Goal: Task Accomplishment & Management: Manage account settings

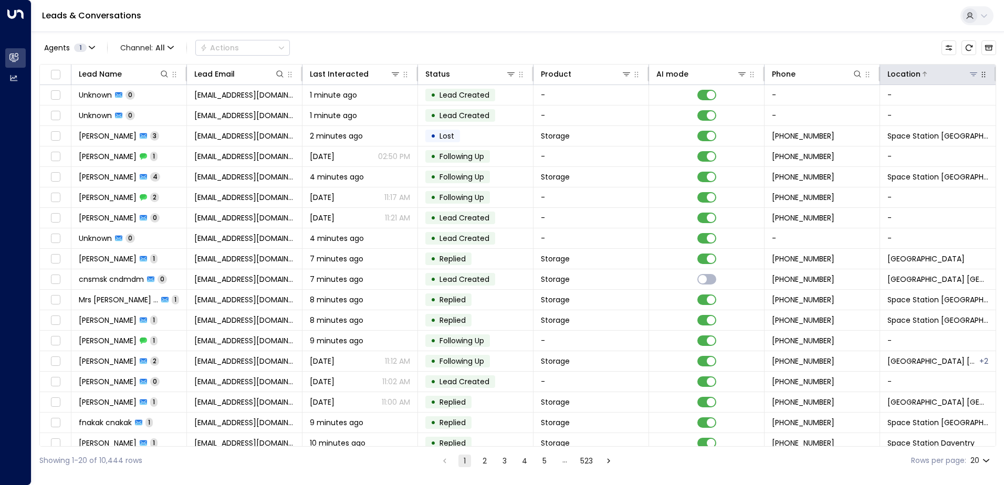
click at [973, 76] on icon at bounding box center [973, 74] width 8 height 8
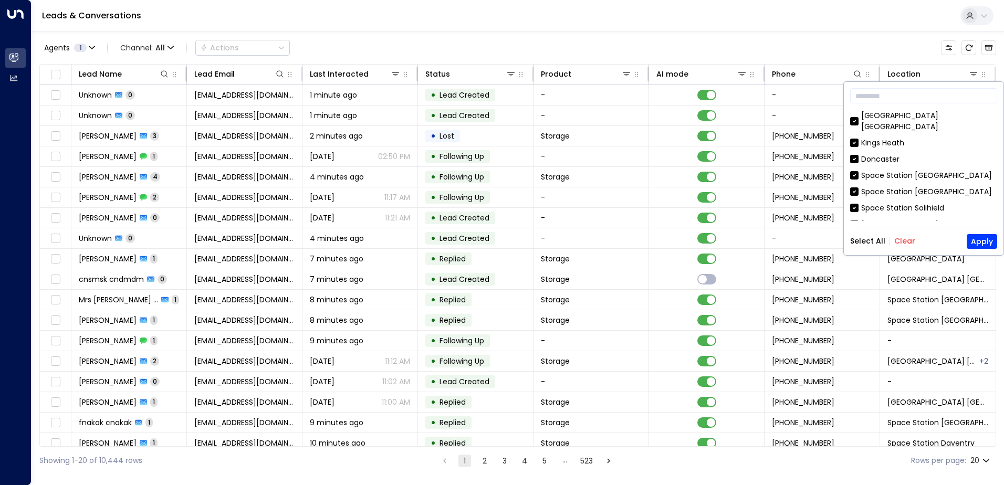
click at [904, 239] on button "Clear" at bounding box center [904, 241] width 21 height 8
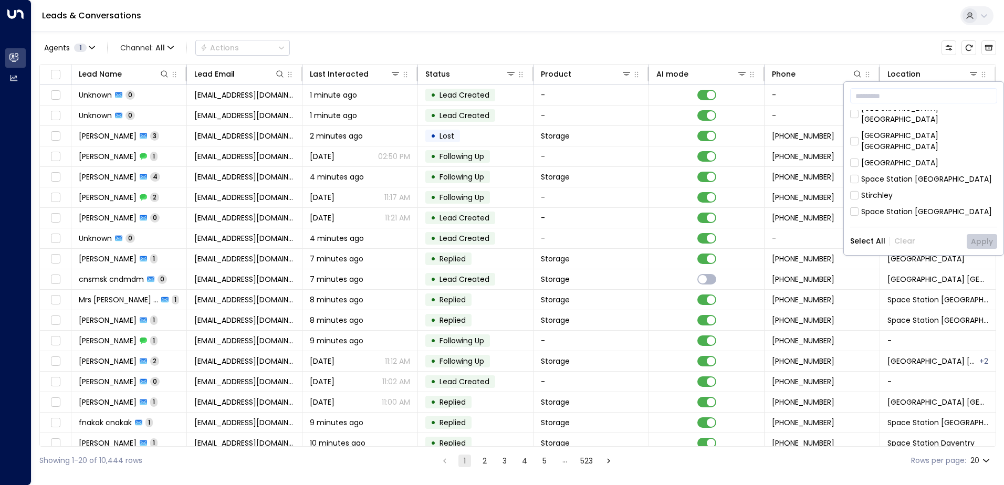
scroll to position [288, 0]
click at [919, 219] on div "Space Station Daventry" at bounding box center [904, 224] width 87 height 11
click at [978, 246] on button "Apply" at bounding box center [982, 241] width 30 height 15
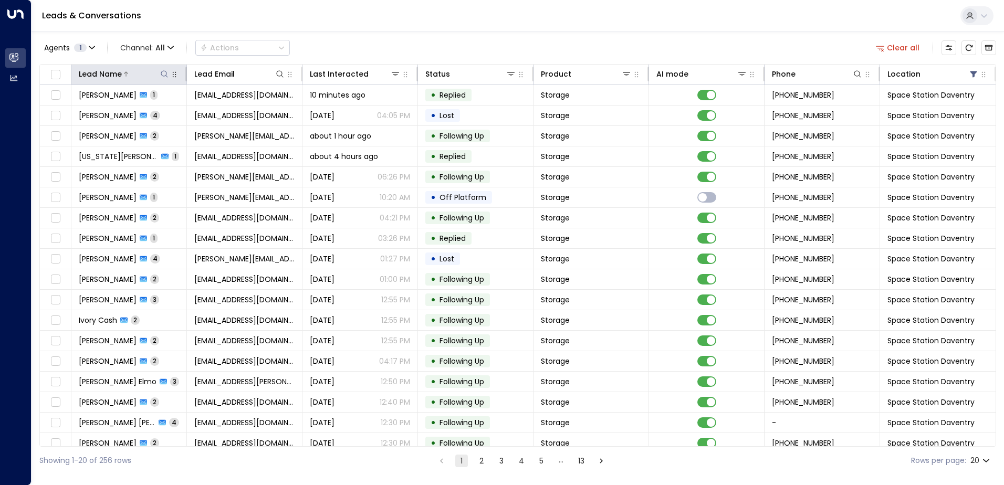
click at [163, 73] on icon at bounding box center [164, 74] width 8 height 8
click at [162, 110] on input "text" at bounding box center [163, 111] width 145 height 19
type input "******"
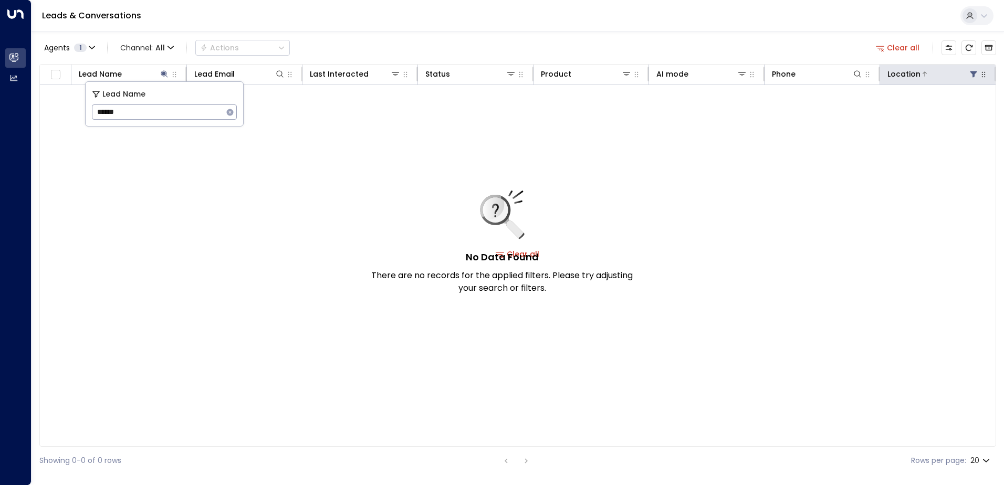
click at [970, 71] on icon at bounding box center [973, 74] width 8 height 8
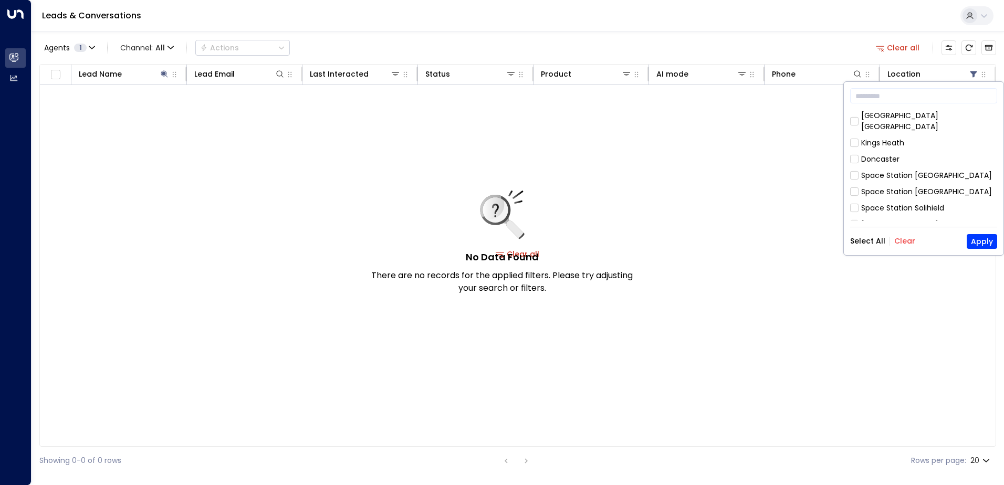
click at [899, 237] on button "Clear" at bounding box center [904, 241] width 21 height 8
click at [905, 170] on div "Space Station [GEOGRAPHIC_DATA]" at bounding box center [926, 175] width 131 height 11
click at [991, 239] on button "Apply" at bounding box center [982, 241] width 30 height 15
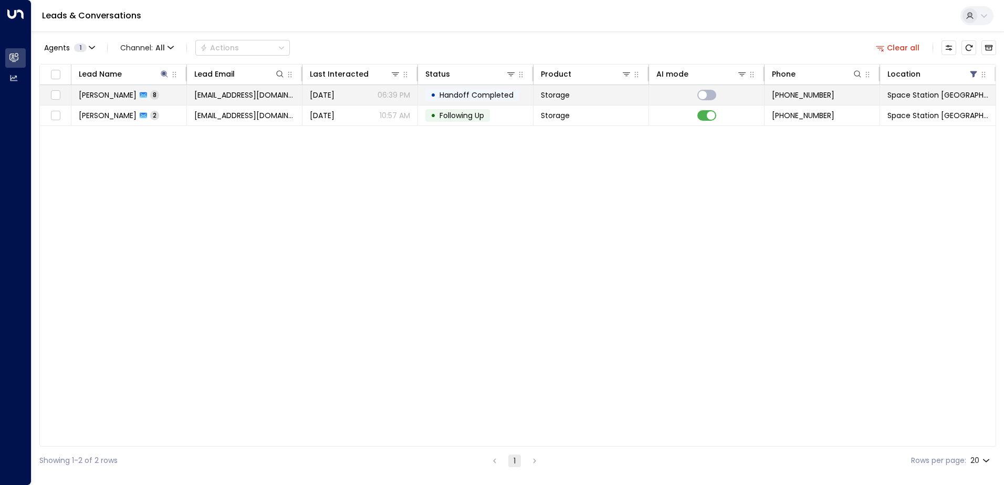
click at [315, 93] on span "[DATE]" at bounding box center [322, 95] width 25 height 11
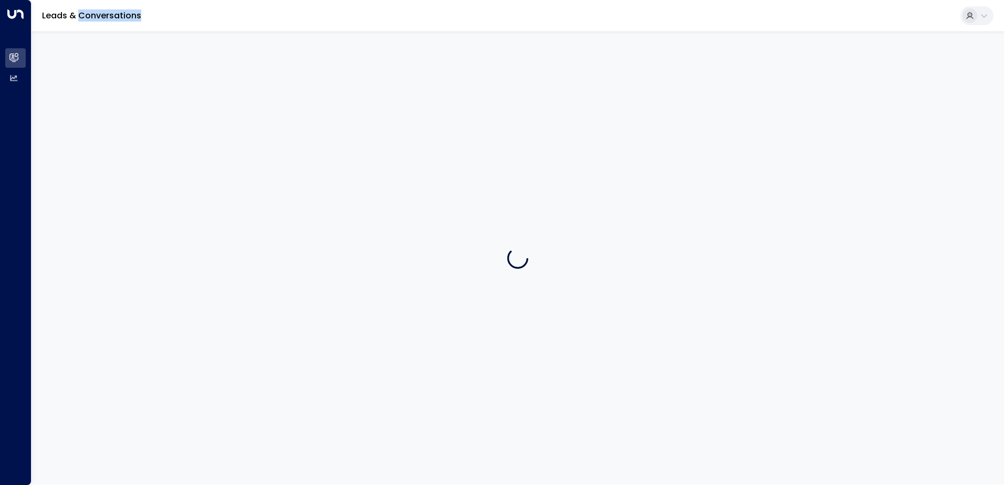
click at [315, 93] on div at bounding box center [518, 258] width 972 height 453
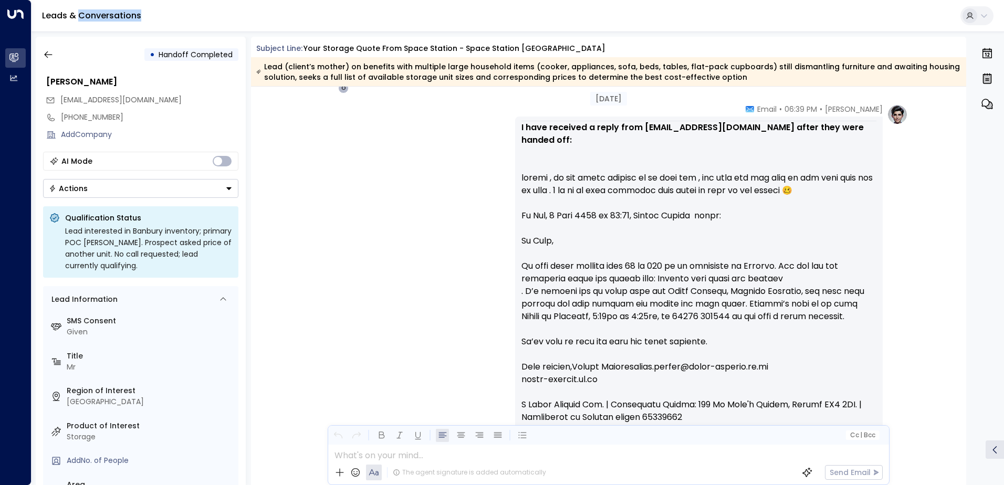
scroll to position [2583, 0]
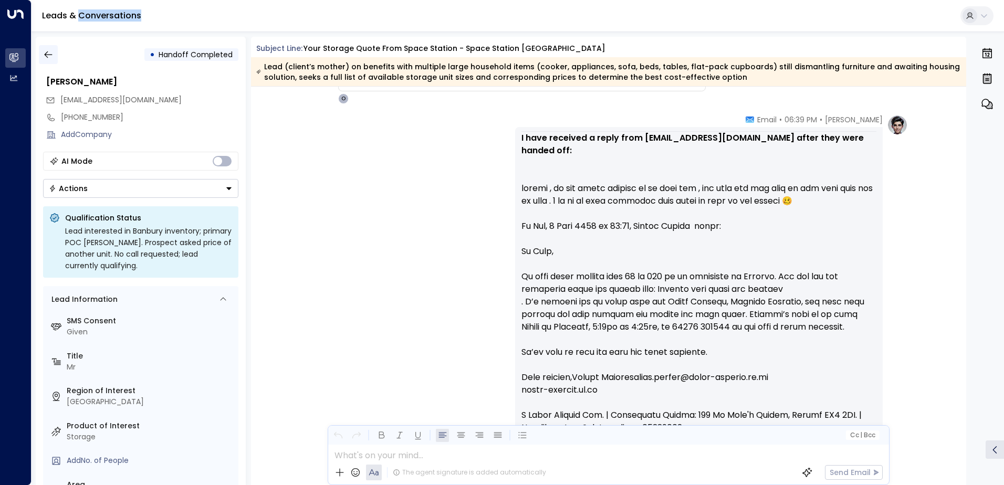
click at [50, 59] on icon "button" at bounding box center [48, 54] width 11 height 11
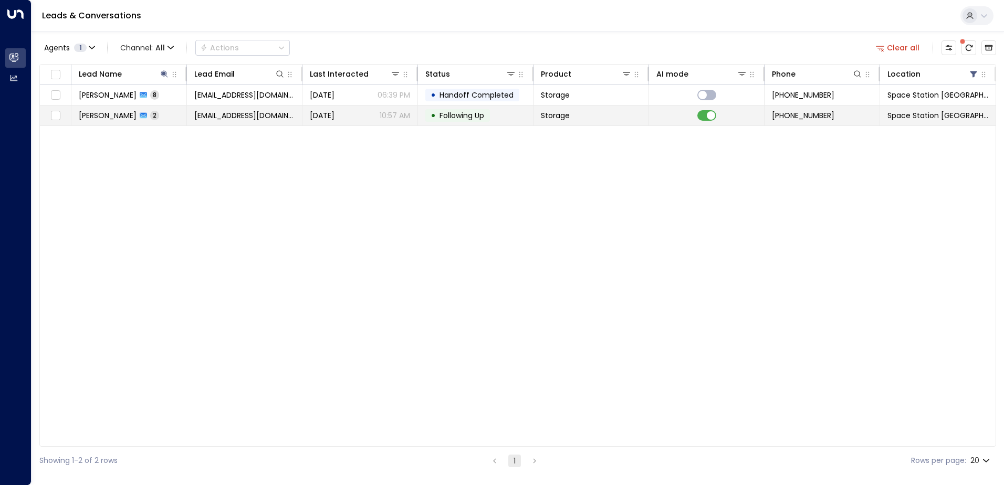
click at [237, 121] on td "[EMAIL_ADDRESS][DOMAIN_NAME]" at bounding box center [245, 116] width 116 height 20
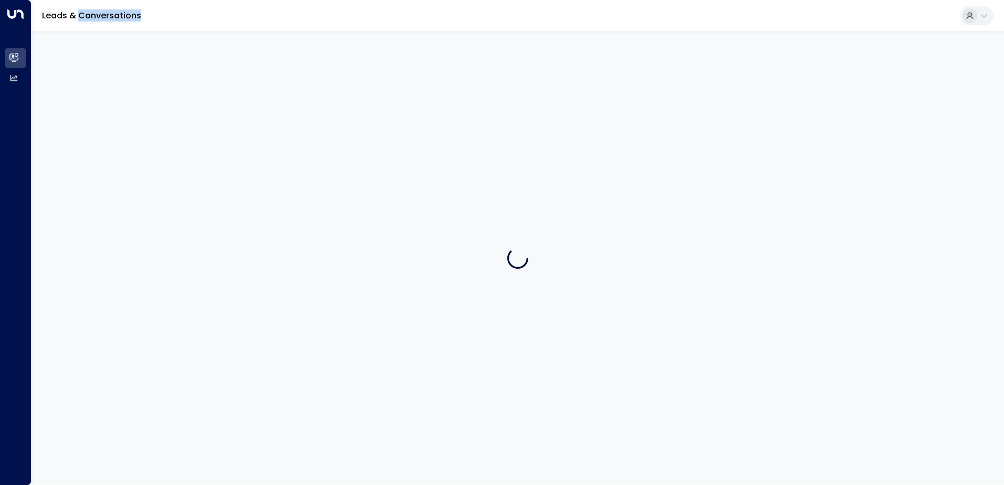
click at [237, 121] on div at bounding box center [518, 258] width 972 height 453
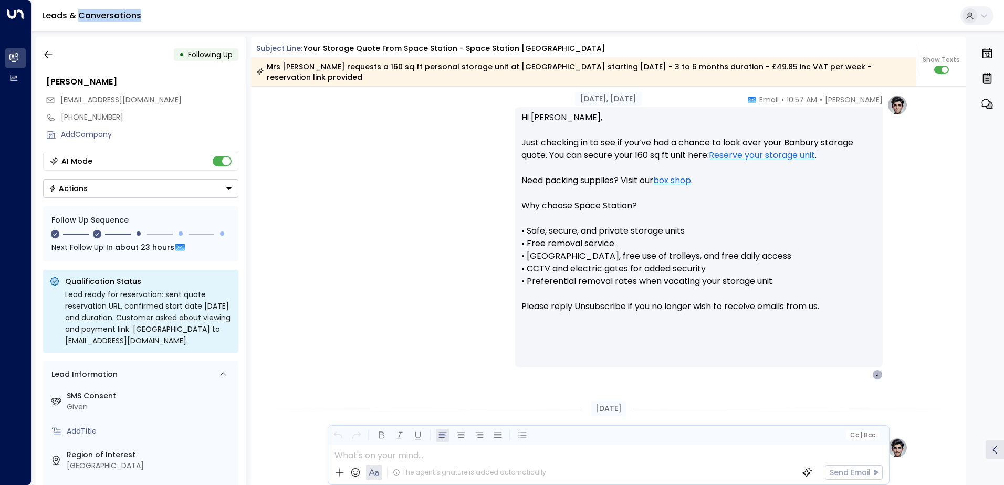
scroll to position [1067, 0]
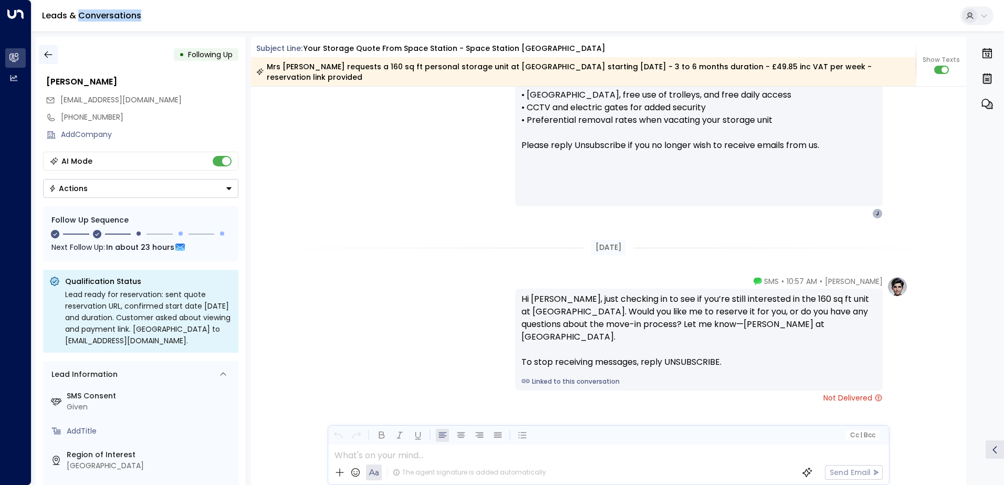
click at [51, 55] on icon "button" at bounding box center [48, 54] width 8 height 7
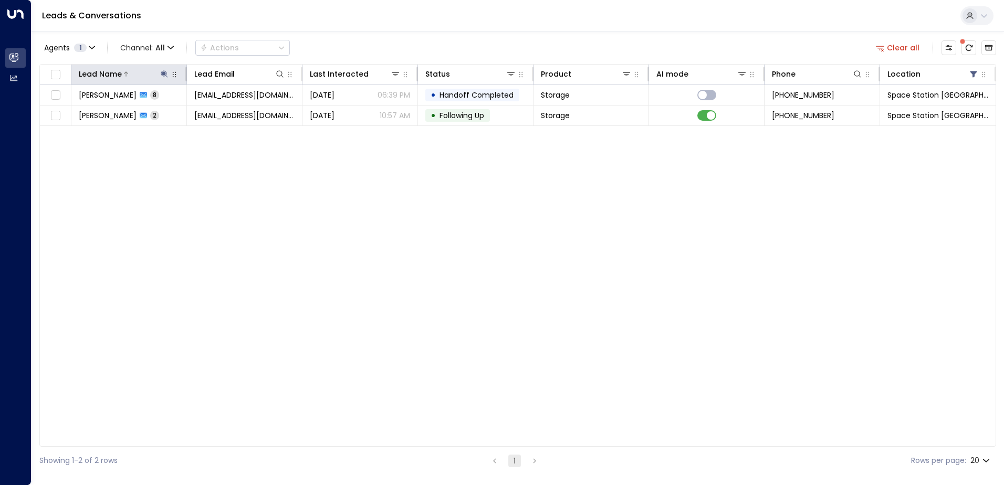
click at [163, 77] on icon at bounding box center [164, 74] width 8 height 8
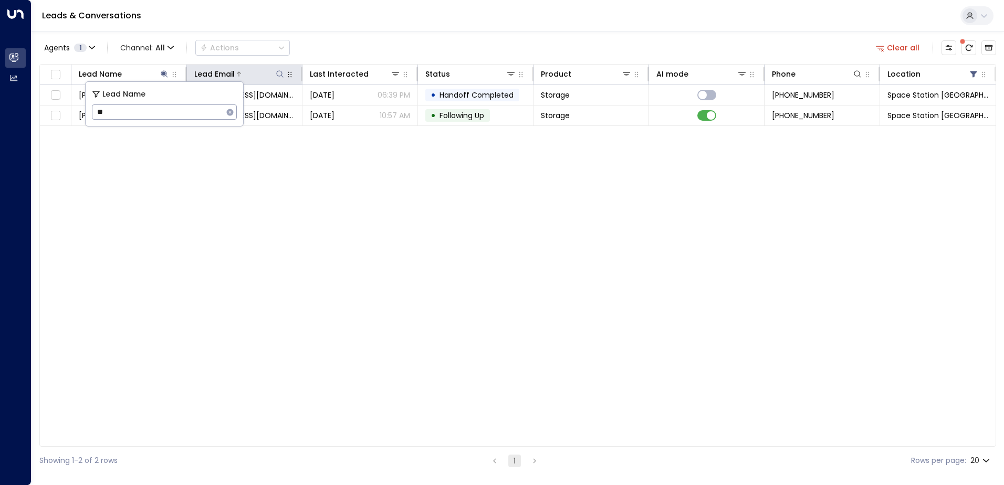
type input "*"
type input "******"
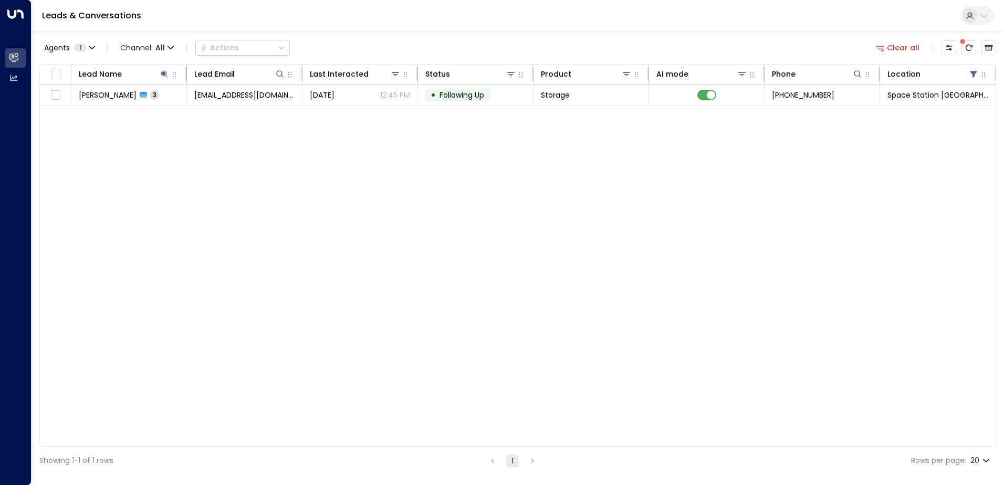
click at [253, 177] on div "Lead Name Lead Email Last Interacted Status Product AI mode Phone Location [PER…" at bounding box center [517, 255] width 957 height 383
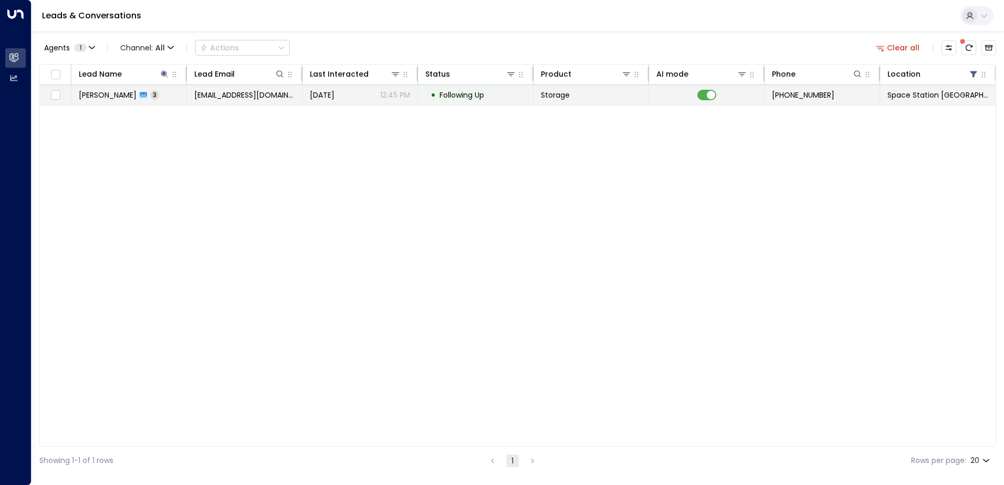
click at [334, 99] on span "[DATE]" at bounding box center [322, 95] width 25 height 11
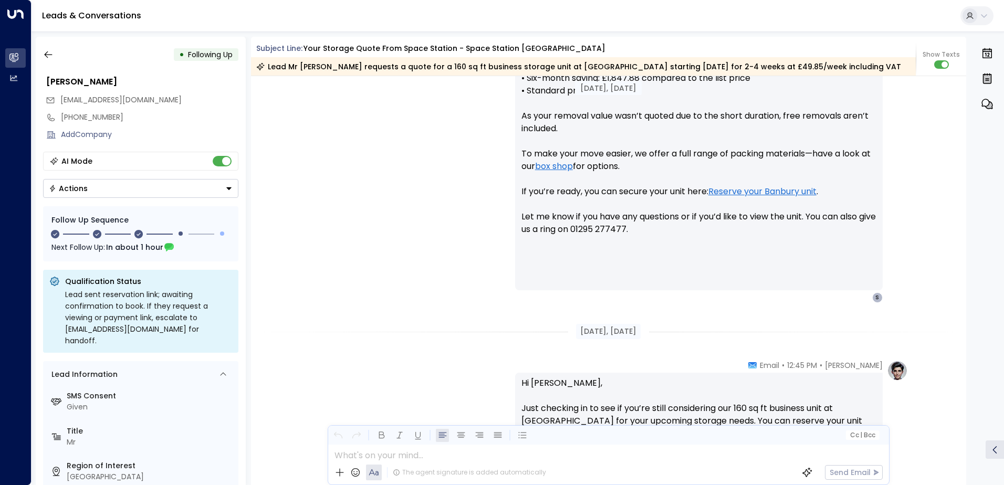
scroll to position [472, 0]
